Goal: Task Accomplishment & Management: Use online tool/utility

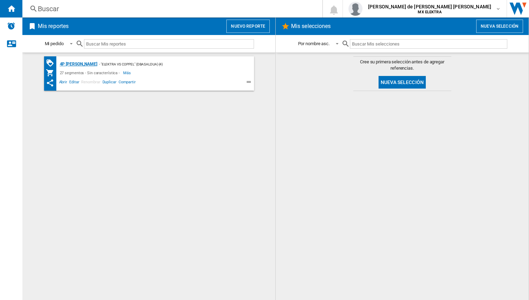
click at [78, 62] on div "4P [PERSON_NAME]" at bounding box center [77, 64] width 39 height 9
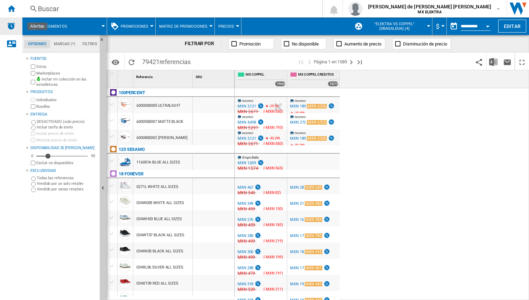
click at [14, 25] on img "Alertas" at bounding box center [11, 26] width 8 height 8
click at [11, 25] on img "Alertas" at bounding box center [11, 26] width 8 height 8
click at [104, 25] on md-menu "27 segmentos" at bounding box center [64, 27] width 85 height 18
click at [93, 27] on span at bounding box center [90, 27] width 26 height 18
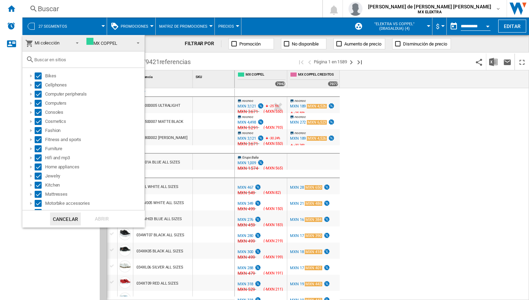
click at [126, 7] on md-backdrop at bounding box center [264, 150] width 529 height 300
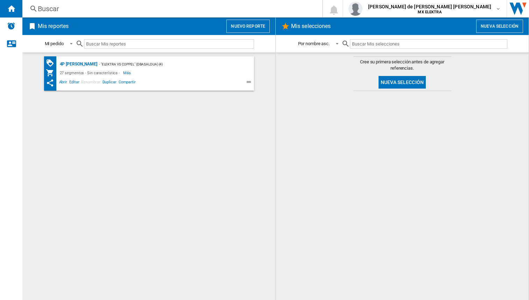
click at [401, 84] on button "Nueva selección" at bounding box center [402, 82] width 47 height 13
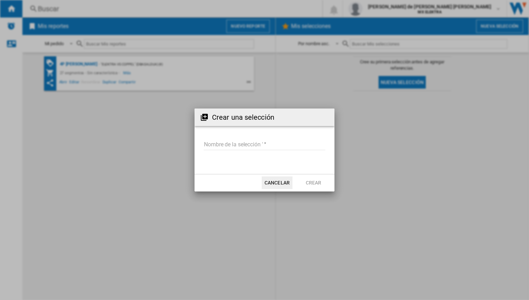
click at [261, 143] on input "Nombre de la selección '" at bounding box center [265, 145] width 122 height 11
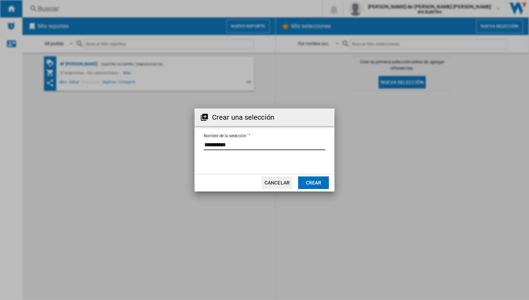
type input "**********"
click at [318, 185] on button "Crear" at bounding box center [313, 182] width 31 height 13
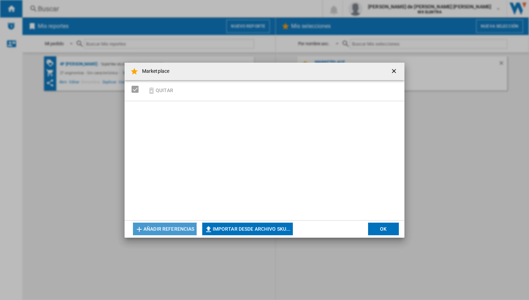
click at [177, 227] on button "Añadir referencias" at bounding box center [165, 229] width 64 height 13
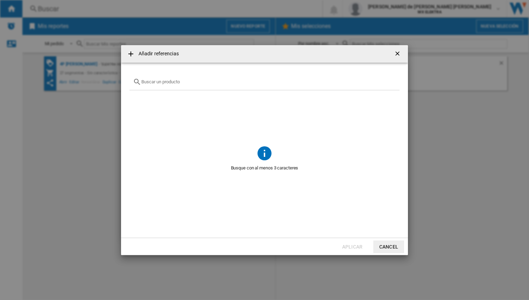
click at [395, 53] on ng-md-icon "getI18NText('BUTTONS.CLOSE_DIALOG')" at bounding box center [398, 54] width 8 height 8
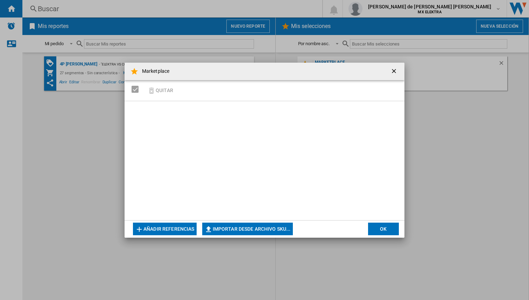
click at [396, 70] on ng-md-icon "getI18NText('BUTTONS.CLOSE_DIALOG')" at bounding box center [395, 72] width 8 height 8
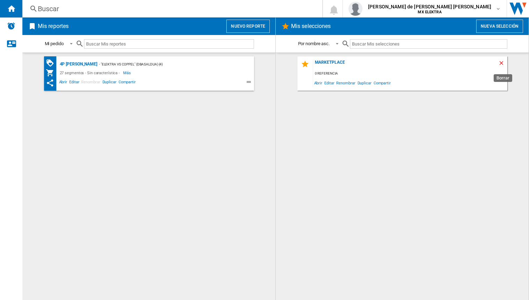
click at [501, 62] on ng-md-icon "Borrar" at bounding box center [503, 64] width 8 height 8
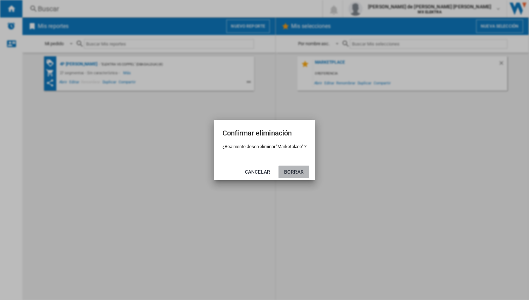
click at [294, 172] on button "Borrar" at bounding box center [294, 172] width 31 height 13
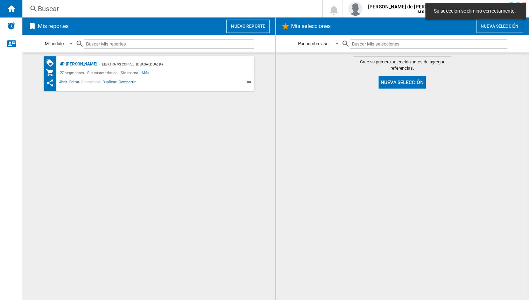
click at [239, 27] on button "Nuevo reporte" at bounding box center [248, 26] width 43 height 13
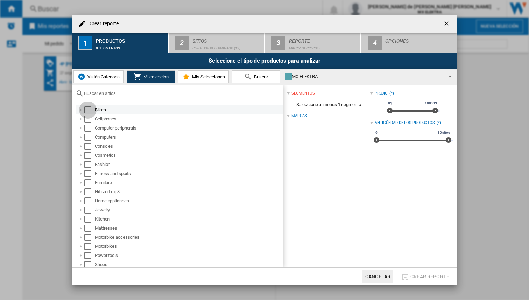
click at [87, 109] on div "Select" at bounding box center [87, 109] width 7 height 7
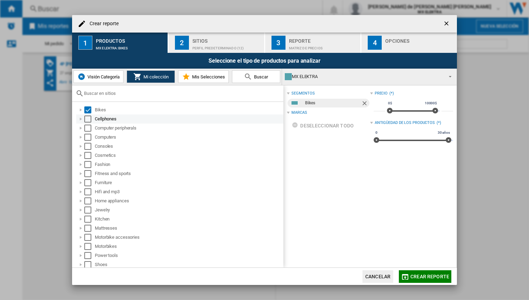
click at [88, 120] on div "Select" at bounding box center [87, 119] width 7 height 7
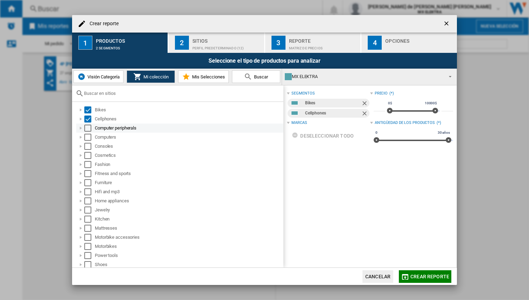
click at [89, 129] on div "Select" at bounding box center [87, 128] width 7 height 7
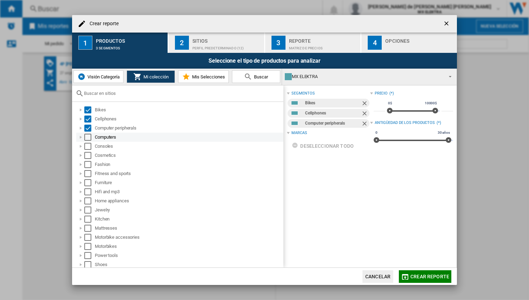
click at [87, 137] on div "Select" at bounding box center [87, 137] width 7 height 7
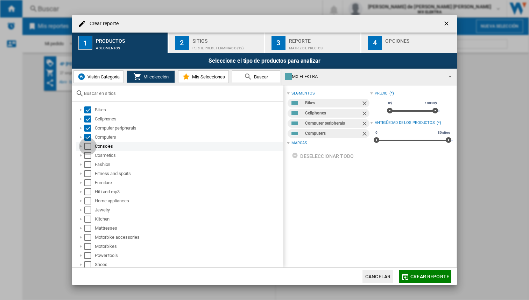
click at [88, 146] on div "Select" at bounding box center [87, 146] width 7 height 7
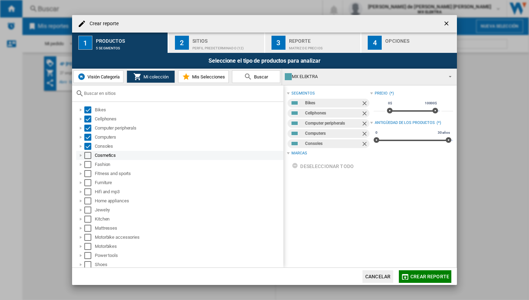
click at [89, 154] on div "Select" at bounding box center [87, 155] width 7 height 7
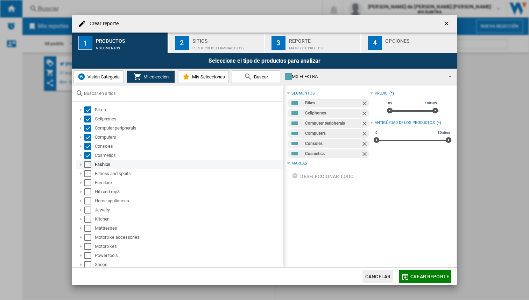
click at [90, 164] on div "Select" at bounding box center [87, 164] width 7 height 7
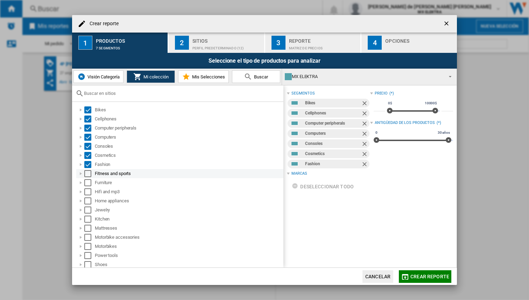
click at [90, 174] on div "Select" at bounding box center [87, 173] width 7 height 7
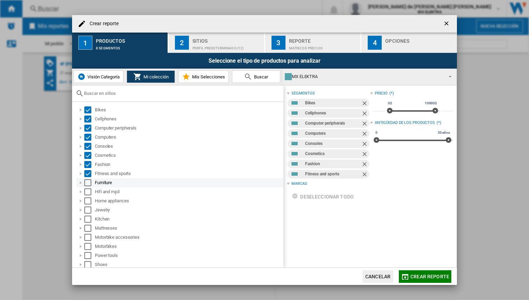
click at [90, 183] on div "Select" at bounding box center [87, 182] width 7 height 7
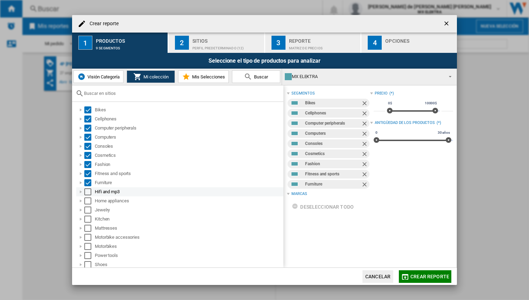
click at [90, 191] on div "Select" at bounding box center [87, 191] width 7 height 7
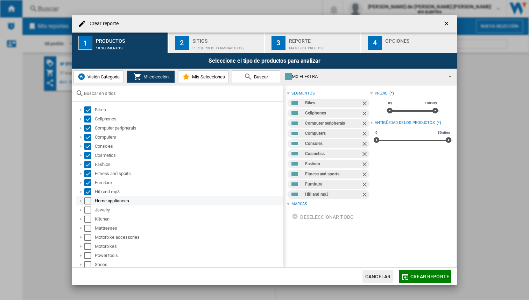
click at [89, 201] on div "Select" at bounding box center [87, 200] width 7 height 7
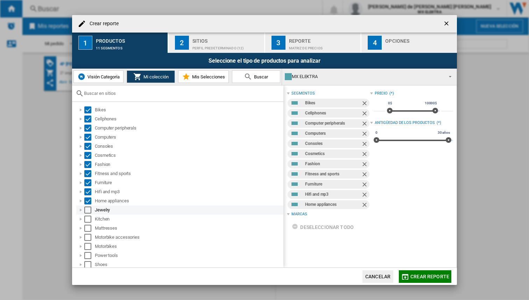
click at [90, 209] on div "Select" at bounding box center [87, 210] width 7 height 7
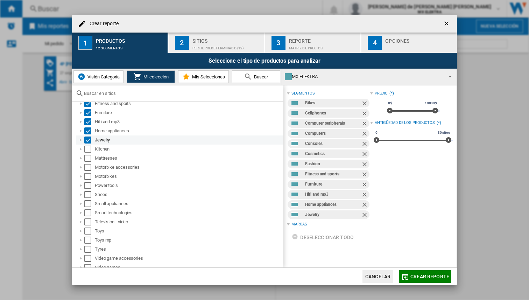
scroll to position [60, 0]
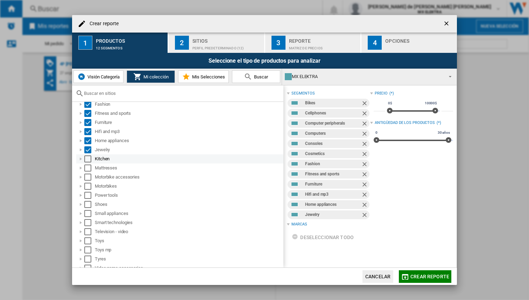
click at [88, 159] on div "Select" at bounding box center [87, 158] width 7 height 7
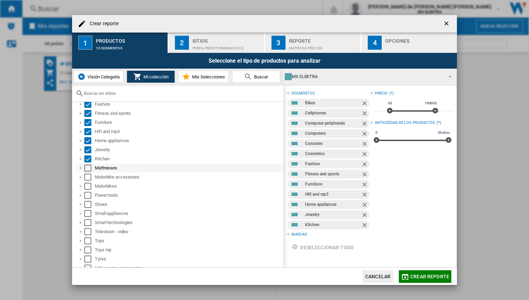
click at [89, 167] on div "Select" at bounding box center [87, 168] width 7 height 7
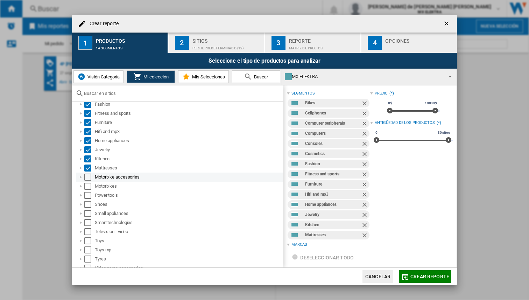
click at [89, 176] on div "Select" at bounding box center [87, 177] width 7 height 7
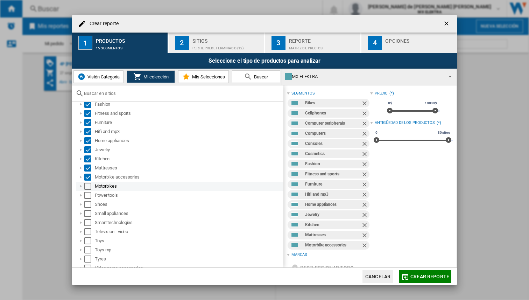
click at [89, 186] on div "Select" at bounding box center [87, 186] width 7 height 7
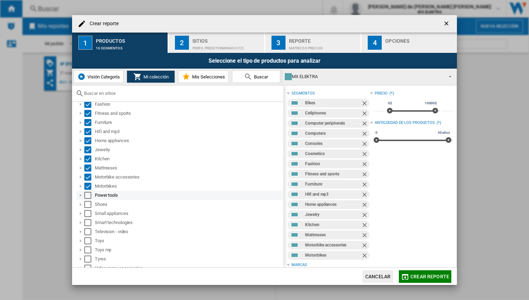
click at [89, 196] on div "Select" at bounding box center [87, 195] width 7 height 7
click at [89, 203] on div "Select" at bounding box center [87, 204] width 7 height 7
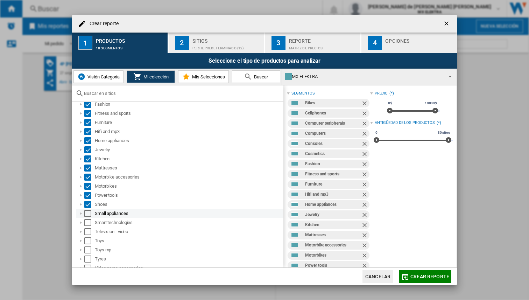
click at [89, 211] on div "Select" at bounding box center [87, 213] width 7 height 7
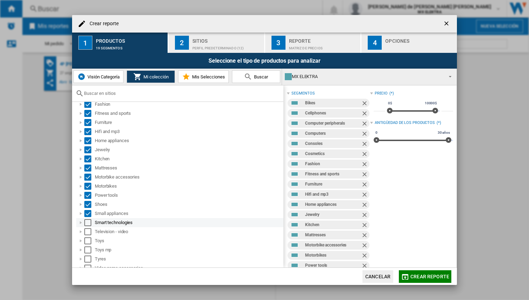
click at [89, 224] on div "Select" at bounding box center [87, 222] width 7 height 7
click at [89, 230] on div "Select" at bounding box center [87, 231] width 7 height 7
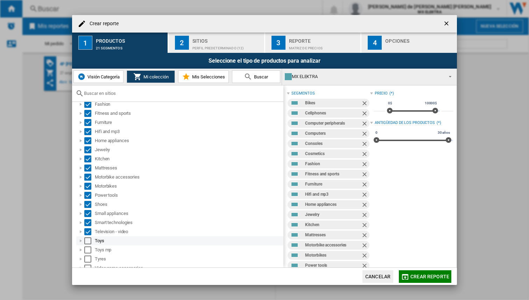
click at [88, 240] on div "Select" at bounding box center [87, 240] width 7 height 7
click at [89, 250] on div "Select" at bounding box center [87, 249] width 7 height 7
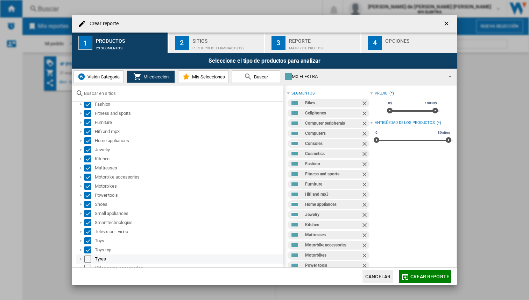
click at [89, 258] on div "Select" at bounding box center [87, 259] width 7 height 7
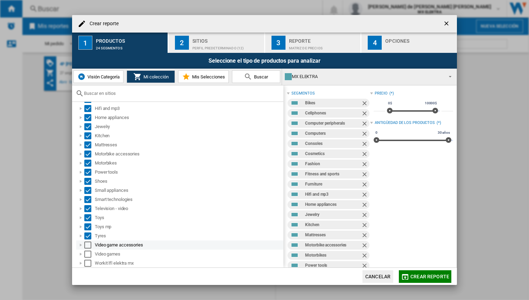
click at [87, 245] on div "Select" at bounding box center [87, 245] width 7 height 7
click at [89, 253] on div "Select" at bounding box center [87, 254] width 7 height 7
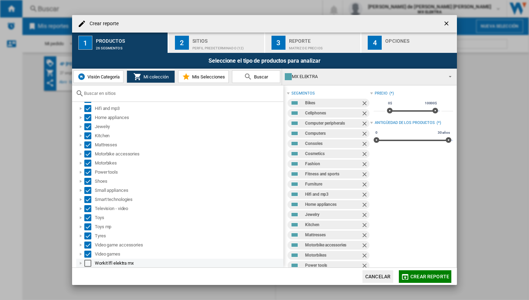
click at [90, 264] on div "Select" at bounding box center [87, 263] width 7 height 7
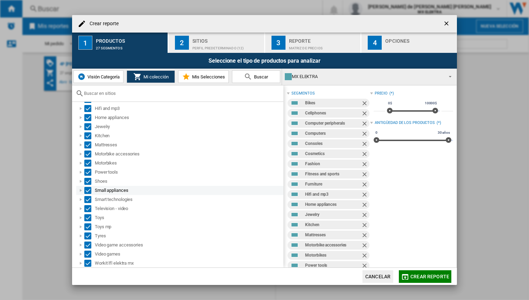
scroll to position [0, 0]
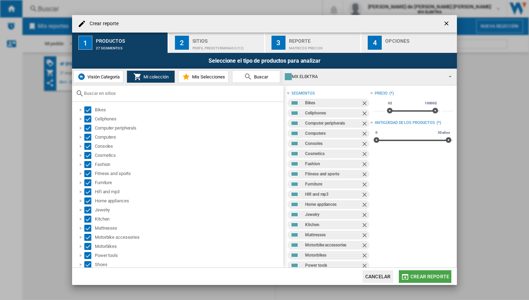
click at [433, 277] on span "Crear reporte" at bounding box center [430, 277] width 39 height 6
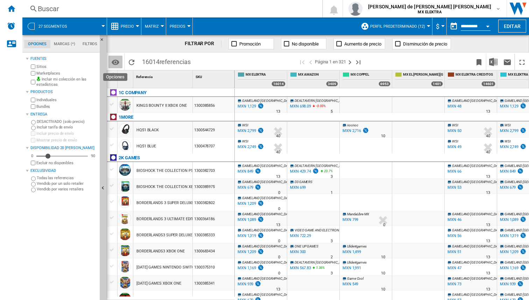
click at [116, 62] on md-icon "Opciones" at bounding box center [115, 62] width 8 height 8
click at [177, 62] on span "referencias" at bounding box center [175, 61] width 31 height 7
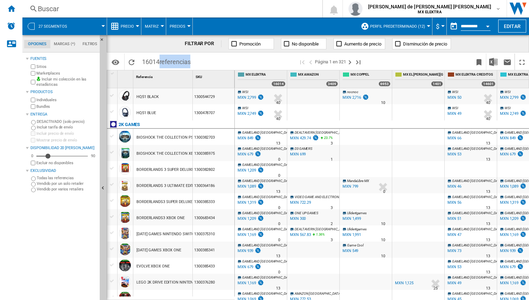
scroll to position [39, 0]
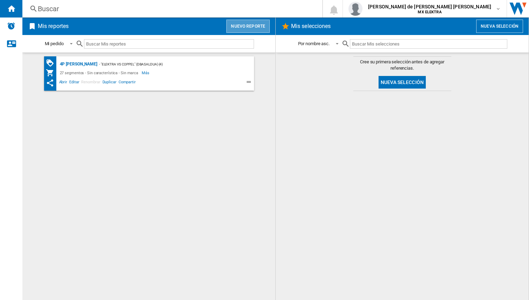
click at [253, 26] on button "Nuevo reporte" at bounding box center [248, 26] width 43 height 13
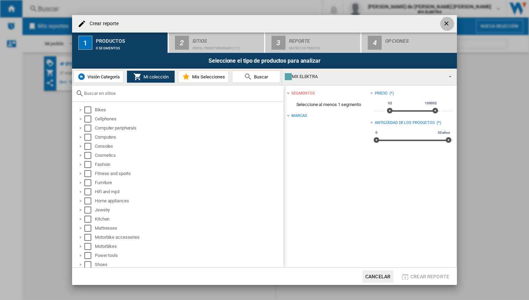
click at [450, 23] on ng-md-icon "getI18NText('BUTTONS.CLOSE_DIALOG')" at bounding box center [447, 24] width 8 height 8
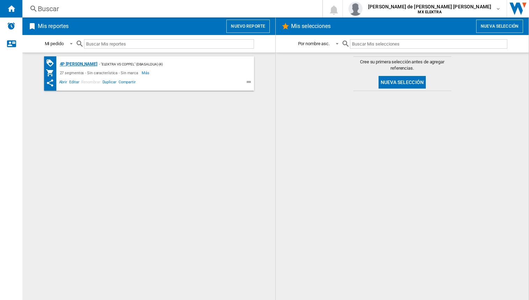
click at [71, 62] on div "4P Fernando" at bounding box center [77, 64] width 39 height 9
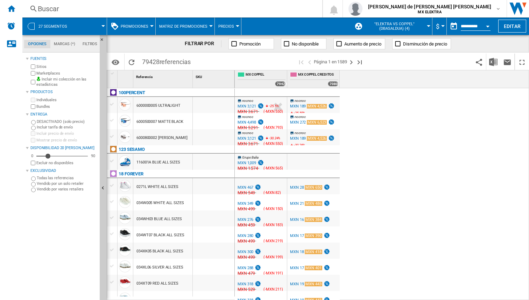
click at [61, 13] on div "Buscar" at bounding box center [171, 9] width 266 height 10
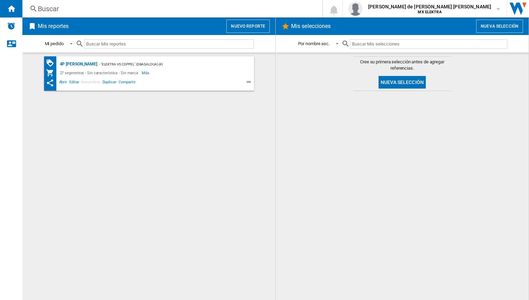
click at [238, 25] on button "Nuevo reporte" at bounding box center [248, 26] width 43 height 13
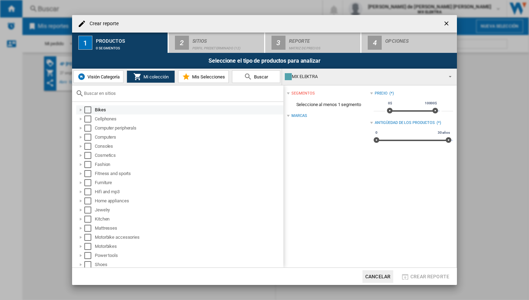
click at [88, 108] on div "Select" at bounding box center [87, 109] width 7 height 7
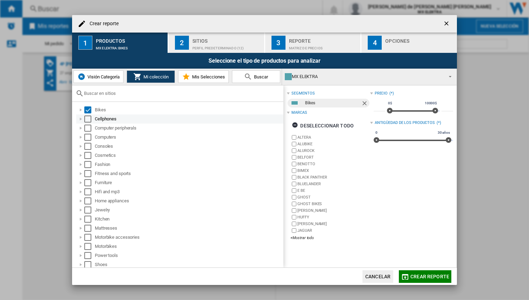
click at [89, 120] on div "Select" at bounding box center [87, 119] width 7 height 7
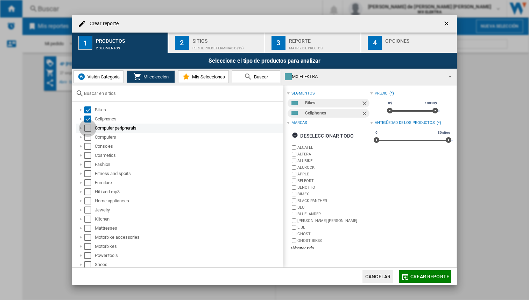
click at [88, 131] on div "Select" at bounding box center [87, 128] width 7 height 7
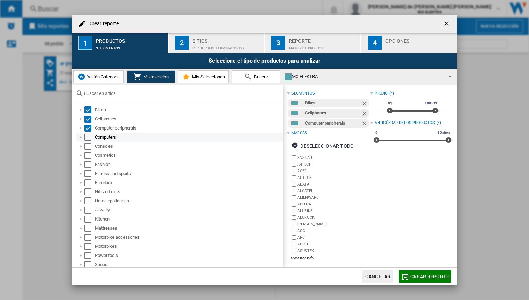
click at [88, 138] on div "Select" at bounding box center [87, 137] width 7 height 7
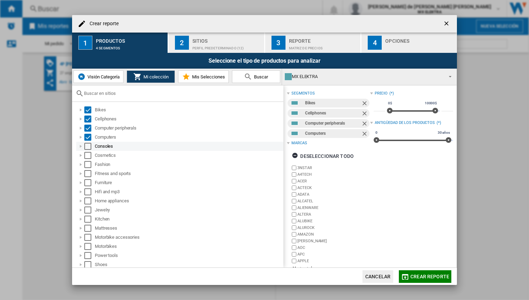
click at [88, 149] on div "Select" at bounding box center [87, 146] width 7 height 7
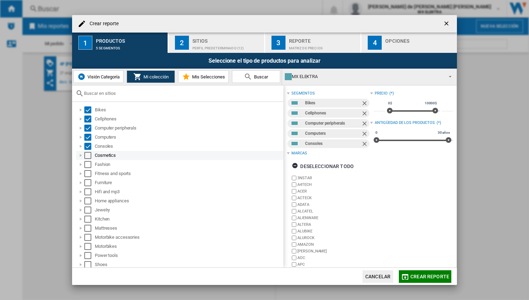
click at [88, 153] on div "Select" at bounding box center [87, 155] width 7 height 7
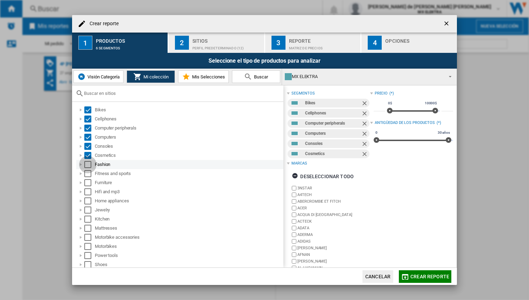
click at [88, 166] on div "Select" at bounding box center [87, 164] width 7 height 7
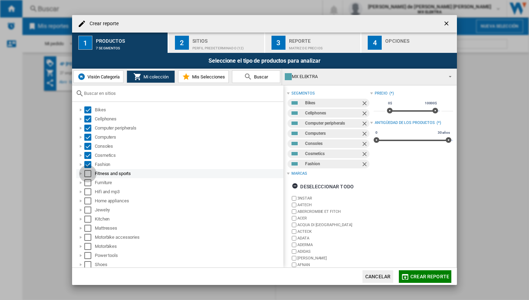
click at [88, 173] on div "Select" at bounding box center [87, 173] width 7 height 7
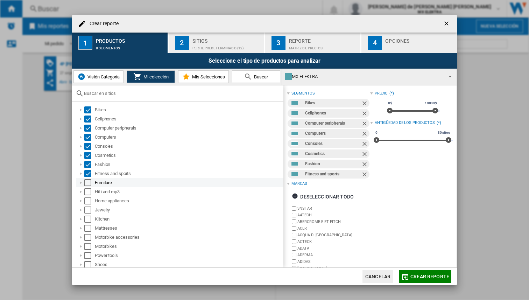
click at [89, 185] on div "Select" at bounding box center [87, 182] width 7 height 7
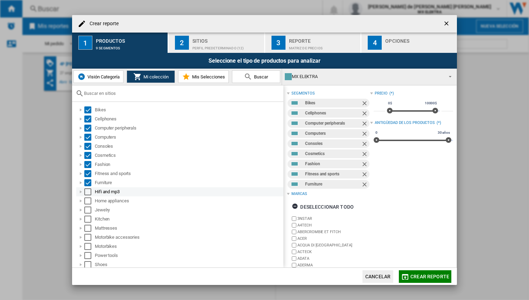
click at [90, 193] on div "Select" at bounding box center [87, 191] width 7 height 7
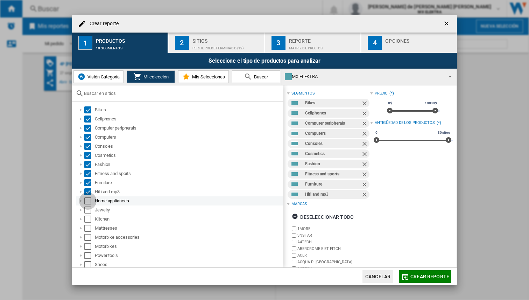
click at [90, 200] on div "Select" at bounding box center [87, 200] width 7 height 7
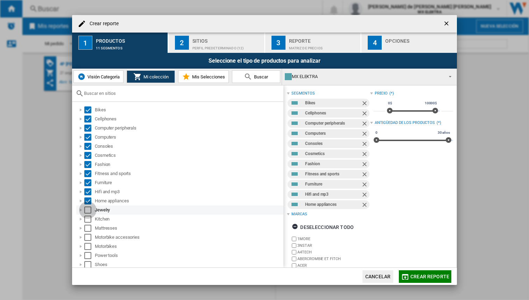
click at [88, 211] on div "Select" at bounding box center [87, 210] width 7 height 7
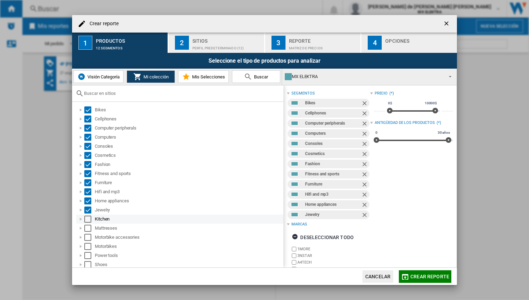
click at [88, 218] on div "Select" at bounding box center [87, 219] width 7 height 7
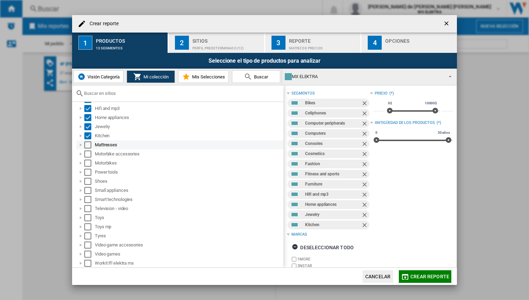
click at [88, 144] on div "Select" at bounding box center [87, 144] width 7 height 7
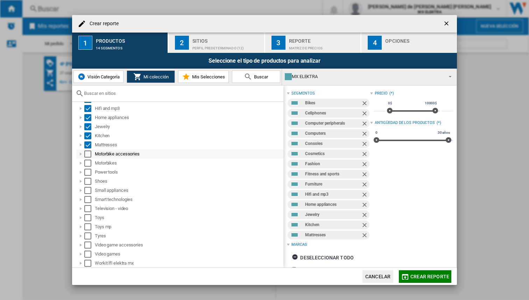
click at [89, 152] on div "Select" at bounding box center [87, 154] width 7 height 7
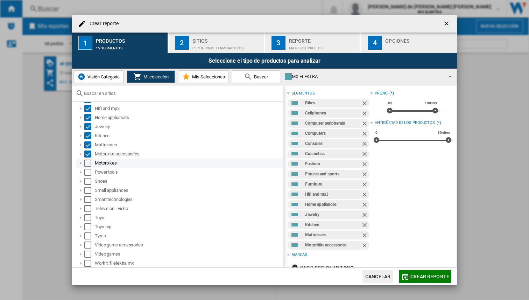
click at [89, 161] on div "Select" at bounding box center [87, 163] width 7 height 7
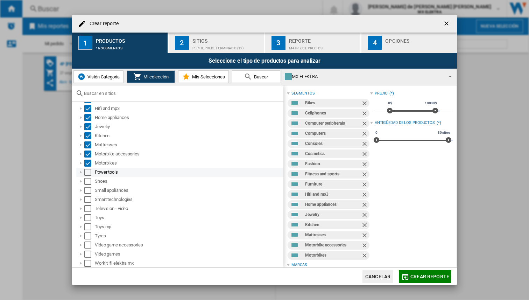
click at [89, 174] on div "Select" at bounding box center [87, 172] width 7 height 7
click at [89, 182] on div "Select" at bounding box center [87, 181] width 7 height 7
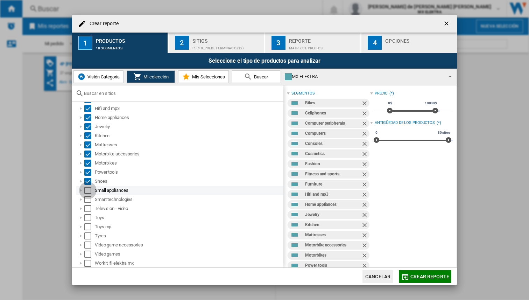
click at [88, 190] on div "Select" at bounding box center [87, 190] width 7 height 7
click at [88, 197] on div "Select" at bounding box center [87, 199] width 7 height 7
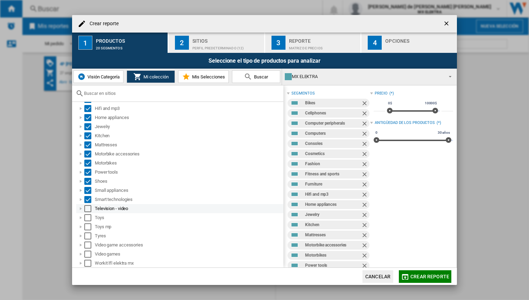
click at [88, 208] on div "Select" at bounding box center [87, 208] width 7 height 7
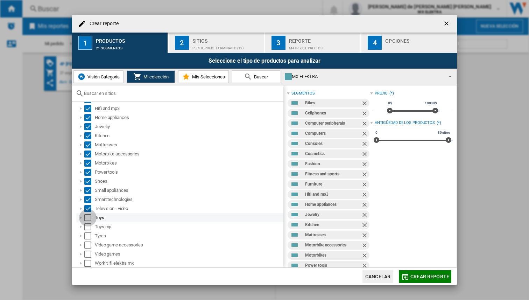
click at [88, 218] on div "Select" at bounding box center [87, 217] width 7 height 7
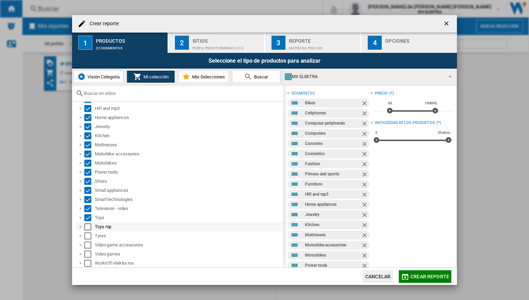
click at [88, 225] on div "Select" at bounding box center [87, 226] width 7 height 7
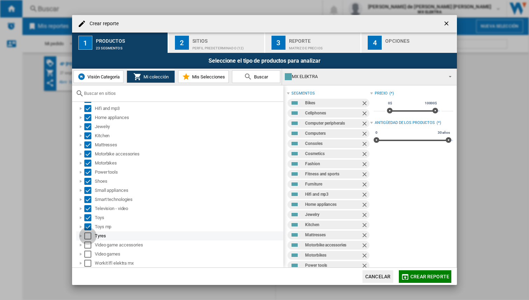
click at [88, 235] on div "Select" at bounding box center [87, 235] width 7 height 7
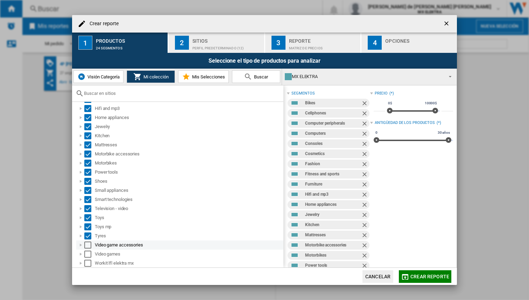
click at [88, 242] on div "Select" at bounding box center [87, 245] width 7 height 7
click at [88, 254] on div "Select" at bounding box center [87, 254] width 7 height 7
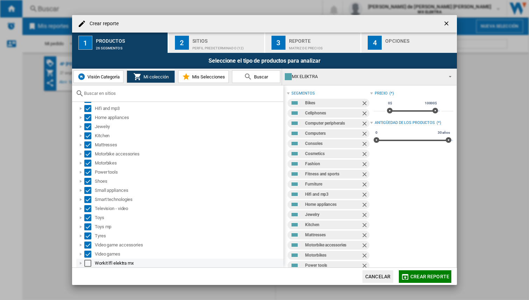
click at [88, 265] on div "Select" at bounding box center [87, 263] width 7 height 7
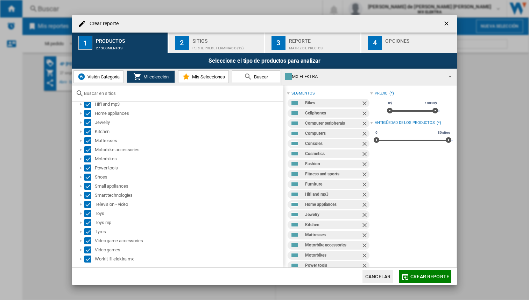
click at [432, 278] on span "Crear reporte" at bounding box center [430, 277] width 39 height 6
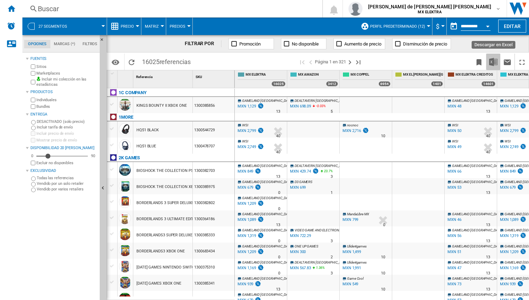
click at [496, 61] on img "Descargar en Excel" at bounding box center [493, 62] width 8 height 8
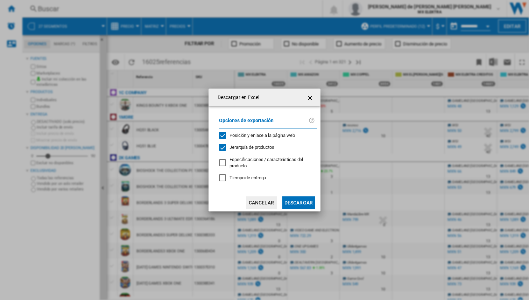
click at [302, 203] on button "Descargar" at bounding box center [299, 202] width 33 height 13
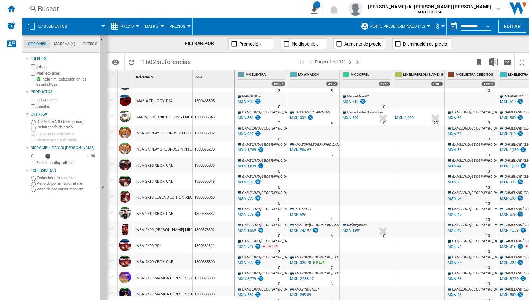
scroll to position [294, 0]
